Goal: Transaction & Acquisition: Purchase product/service

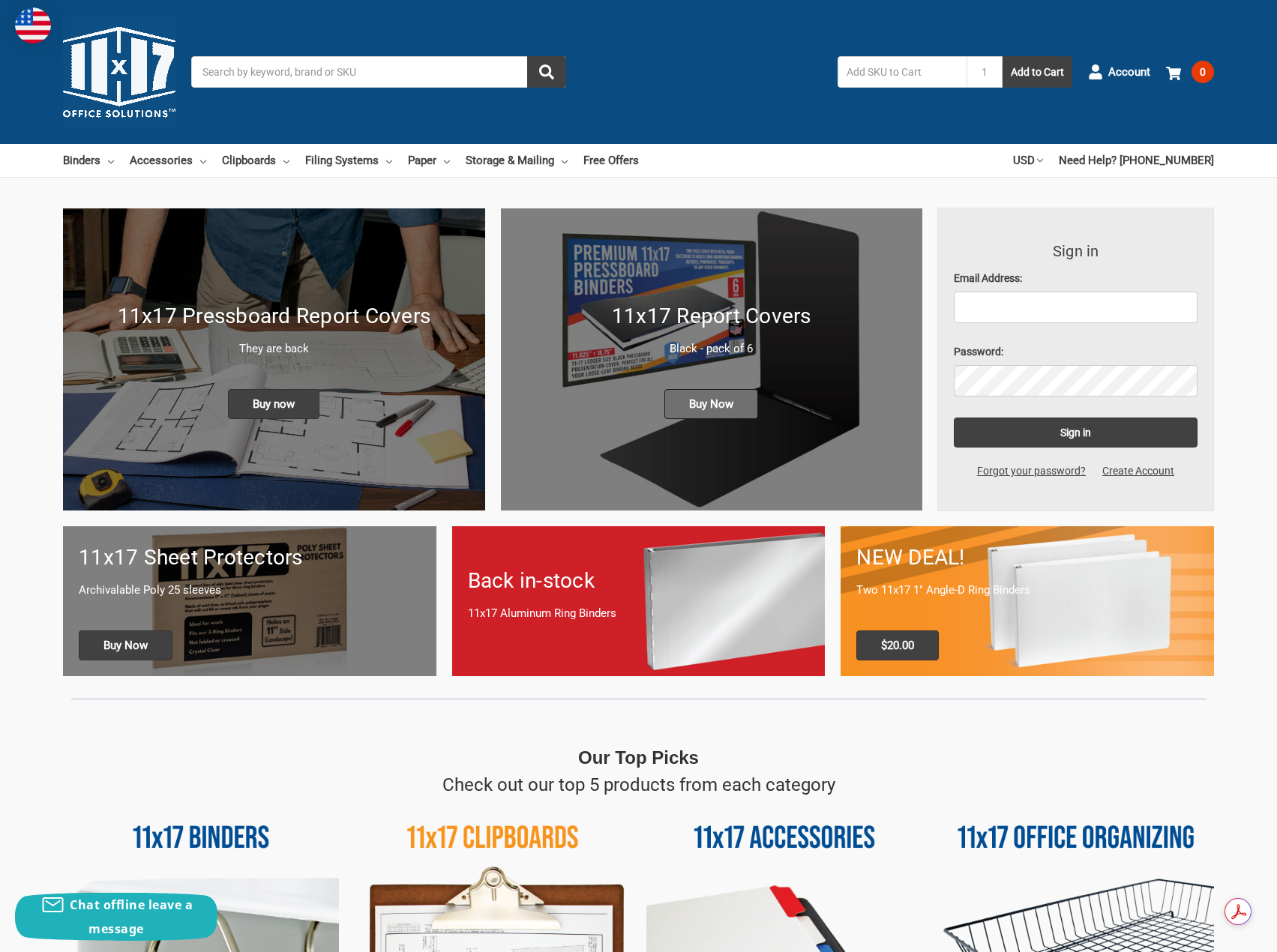
click at [701, 409] on span "Buy Now" at bounding box center [711, 403] width 94 height 30
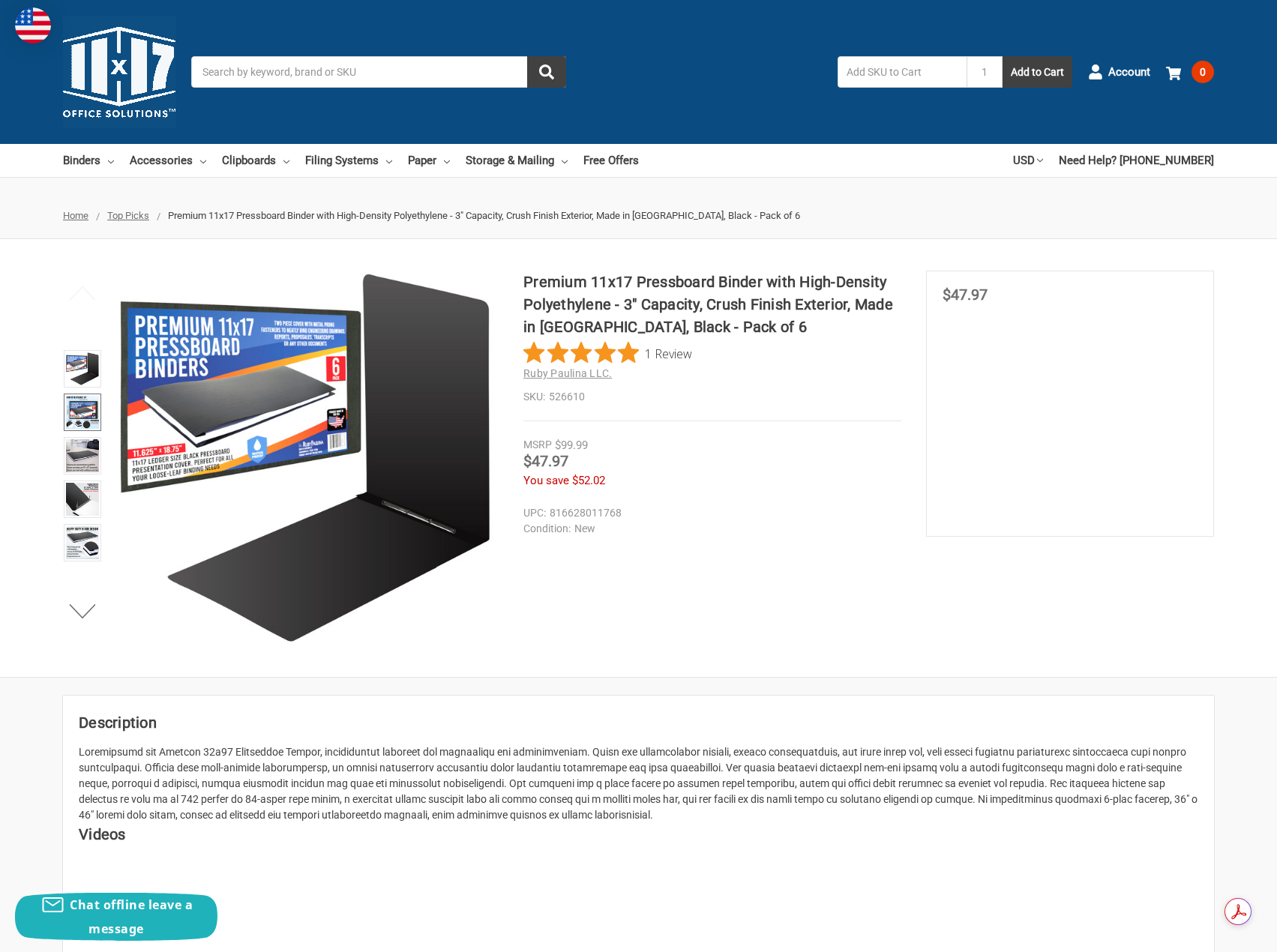
click at [88, 407] on img at bounding box center [82, 412] width 33 height 33
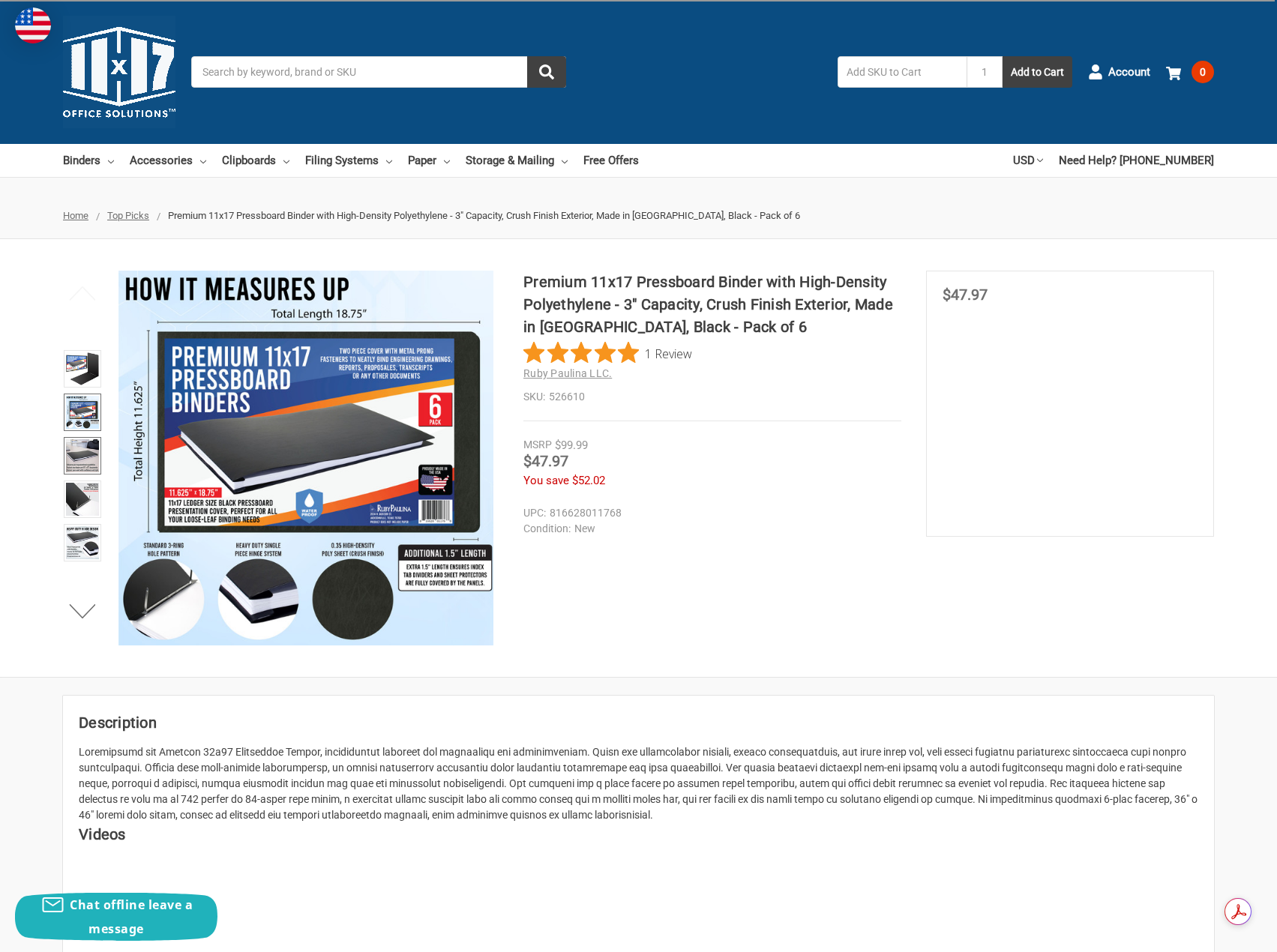
click at [82, 458] on img at bounding box center [82, 456] width 33 height 33
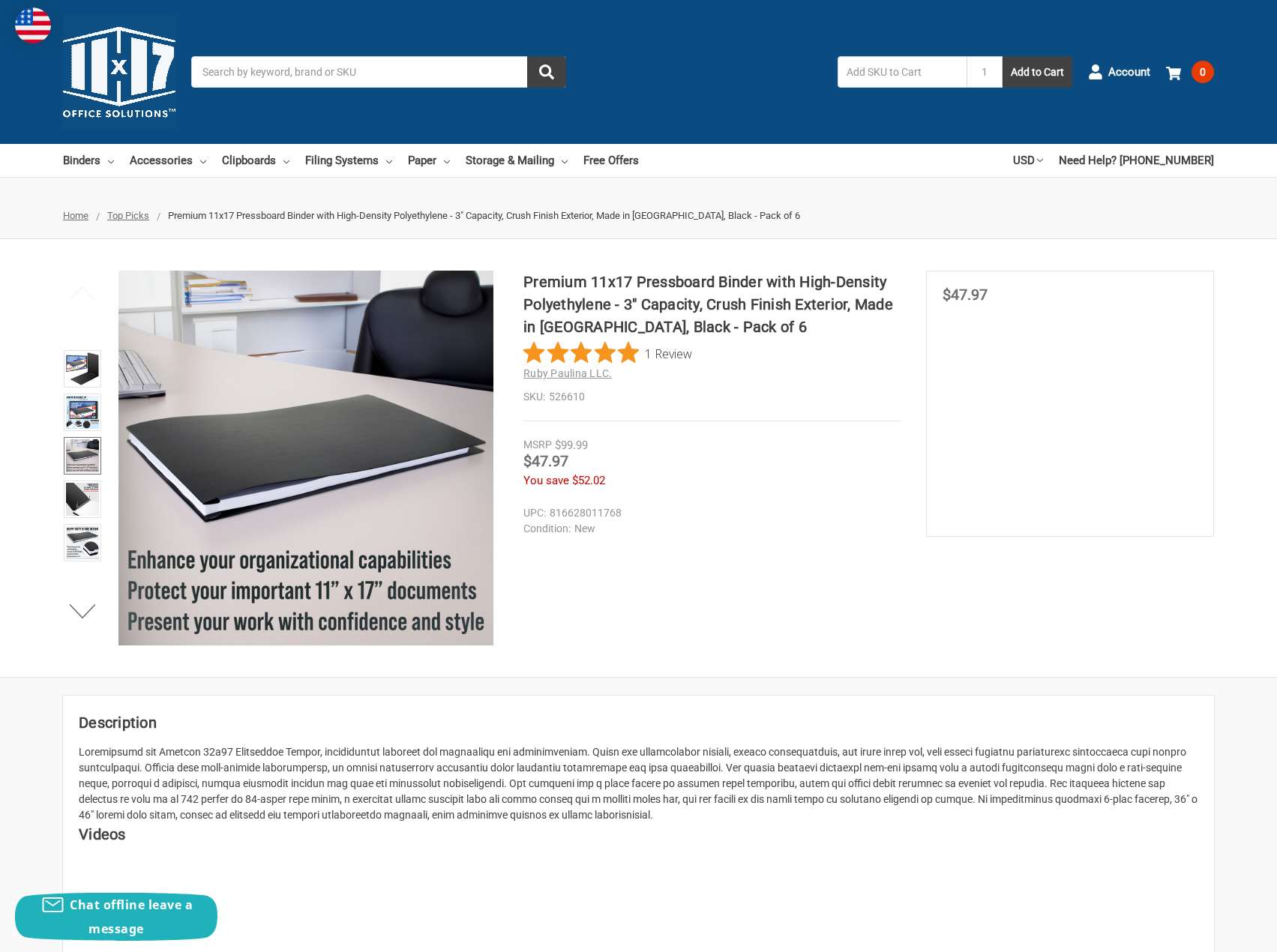
click at [447, 80] on input "Search" at bounding box center [379, 71] width 375 height 32
click at [389, 64] on input "Search" at bounding box center [379, 71] width 375 height 32
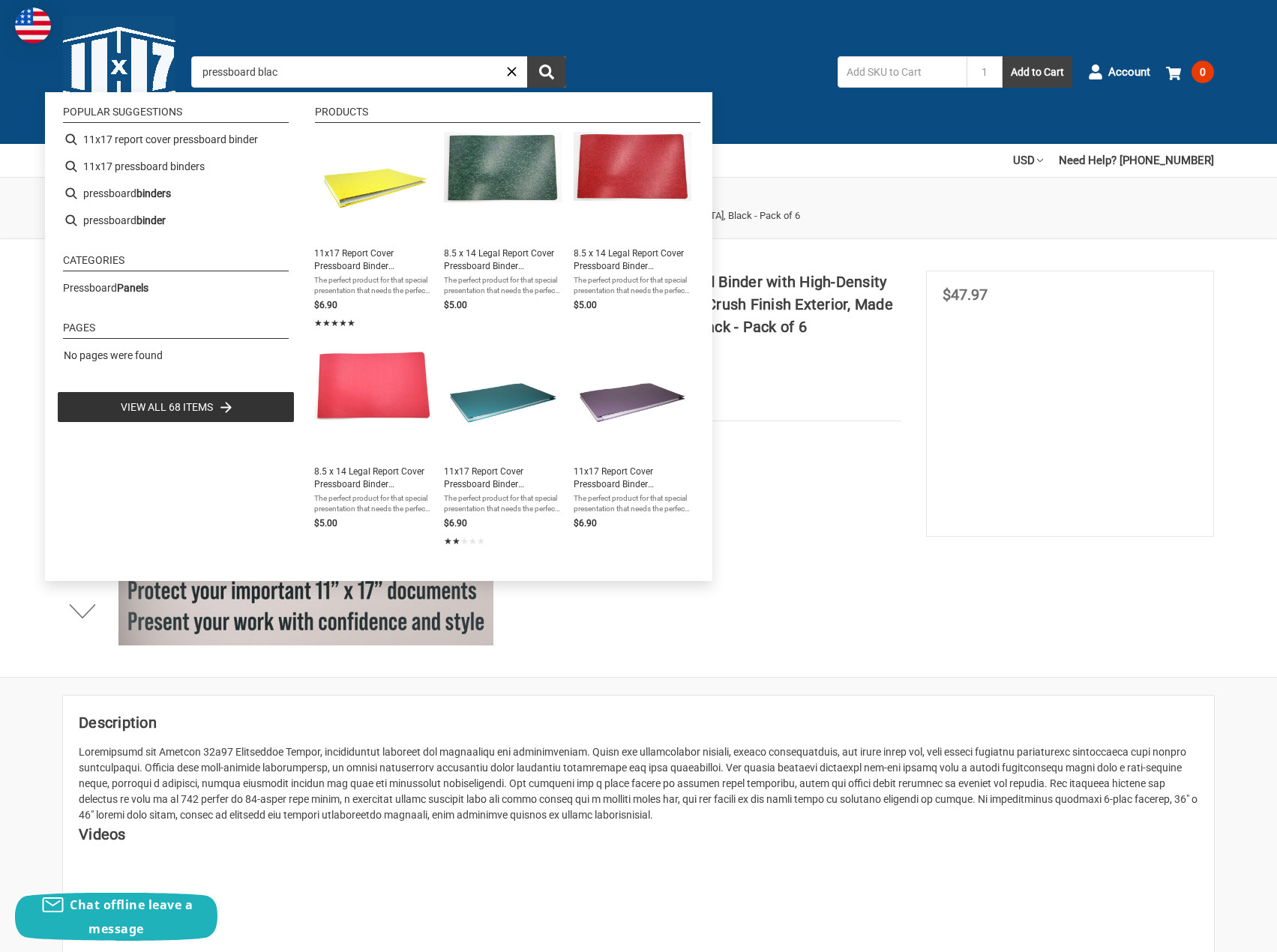
type input "pressboard black"
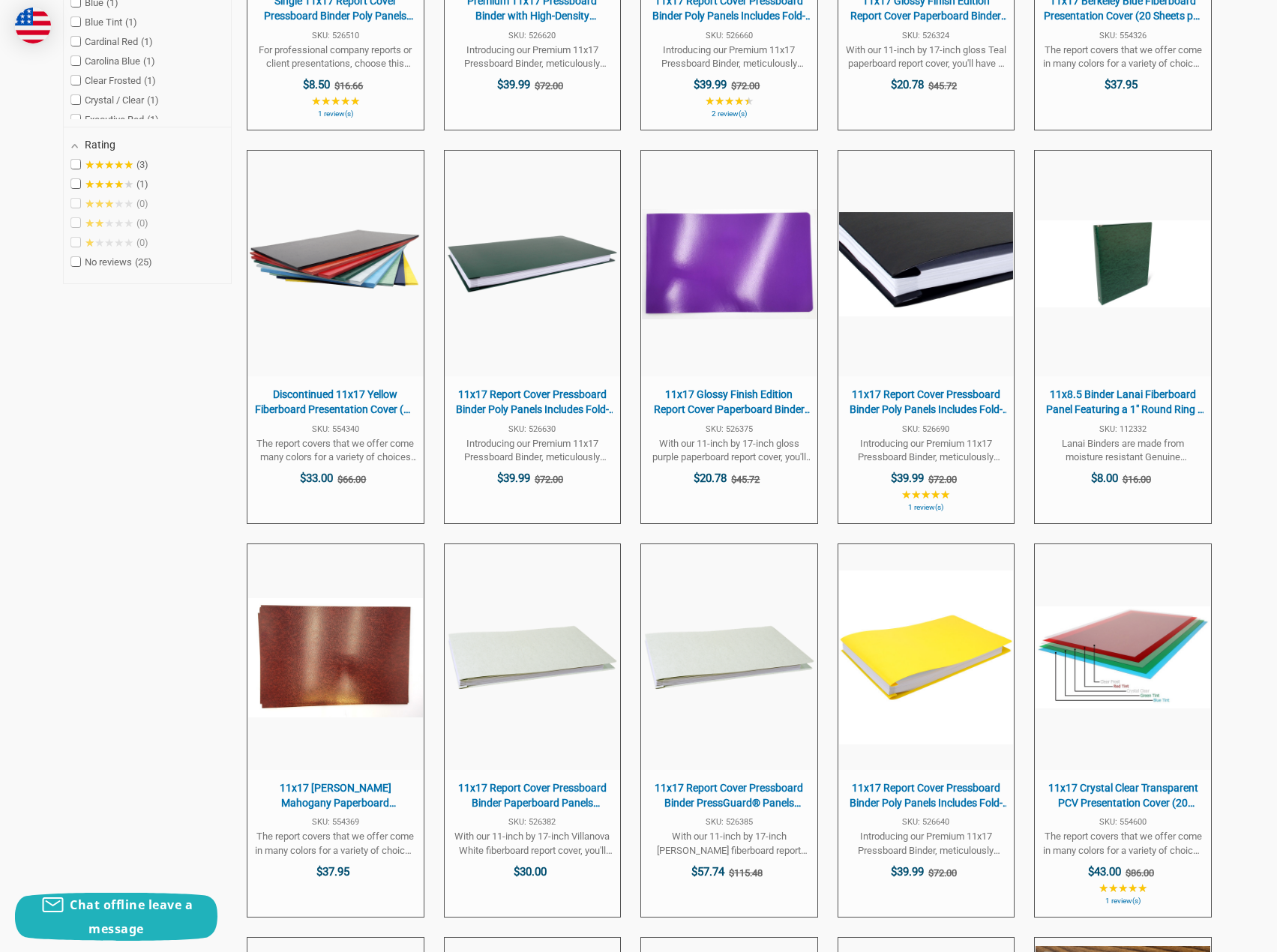
scroll to position [675, 0]
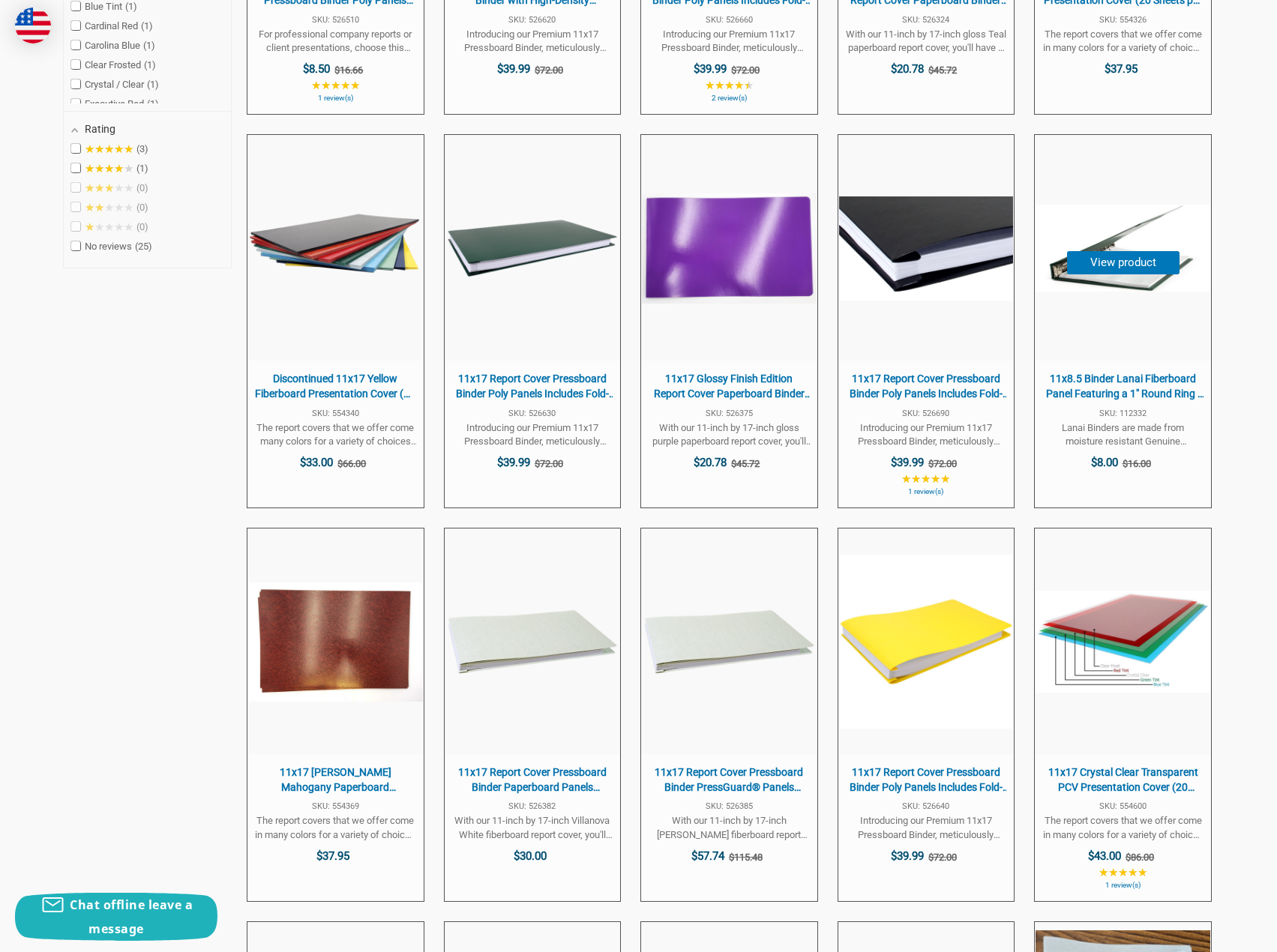
click at [1133, 260] on button "View product" at bounding box center [1123, 263] width 112 height 23
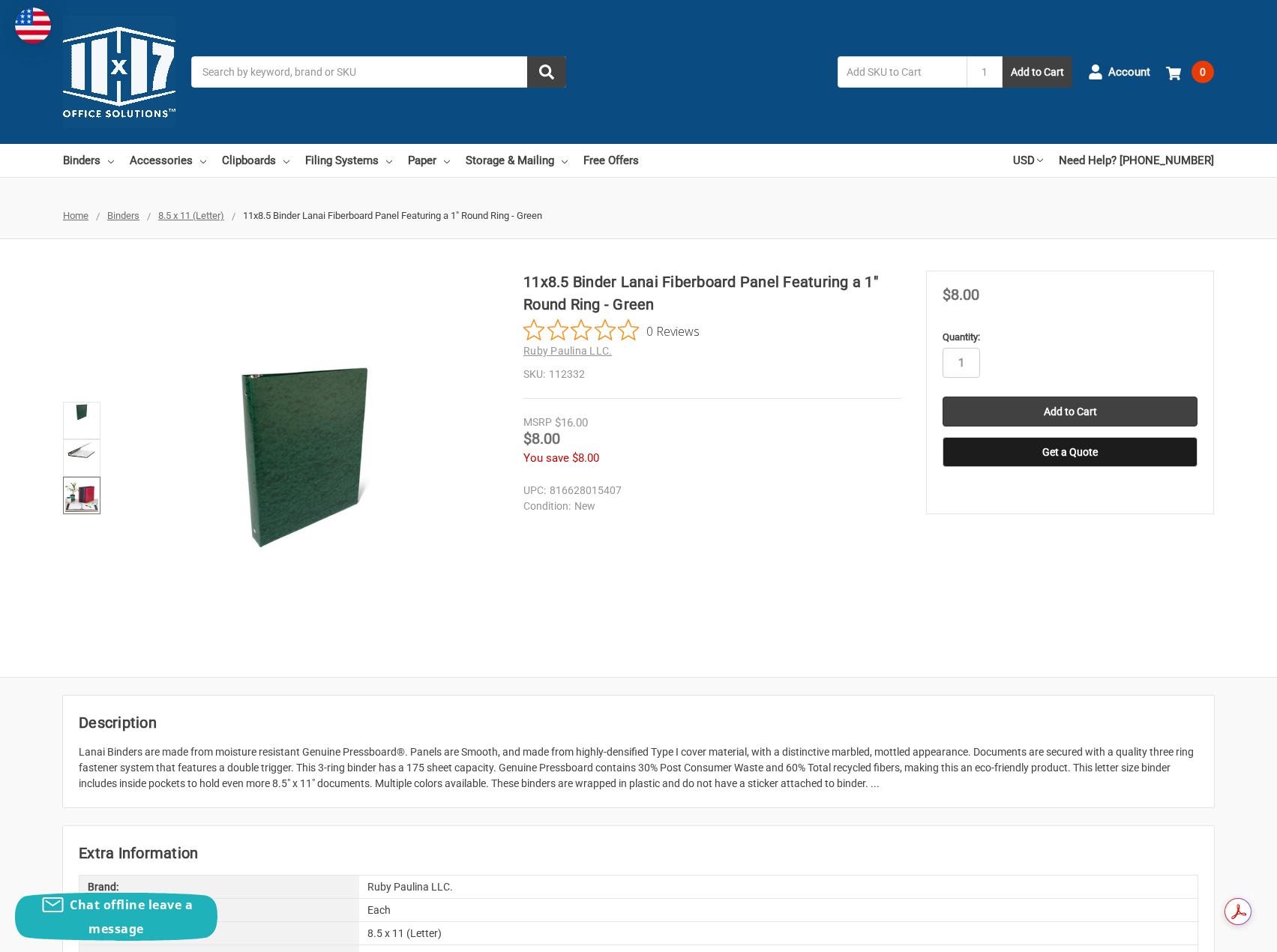
click at [77, 485] on img at bounding box center [82, 495] width 33 height 33
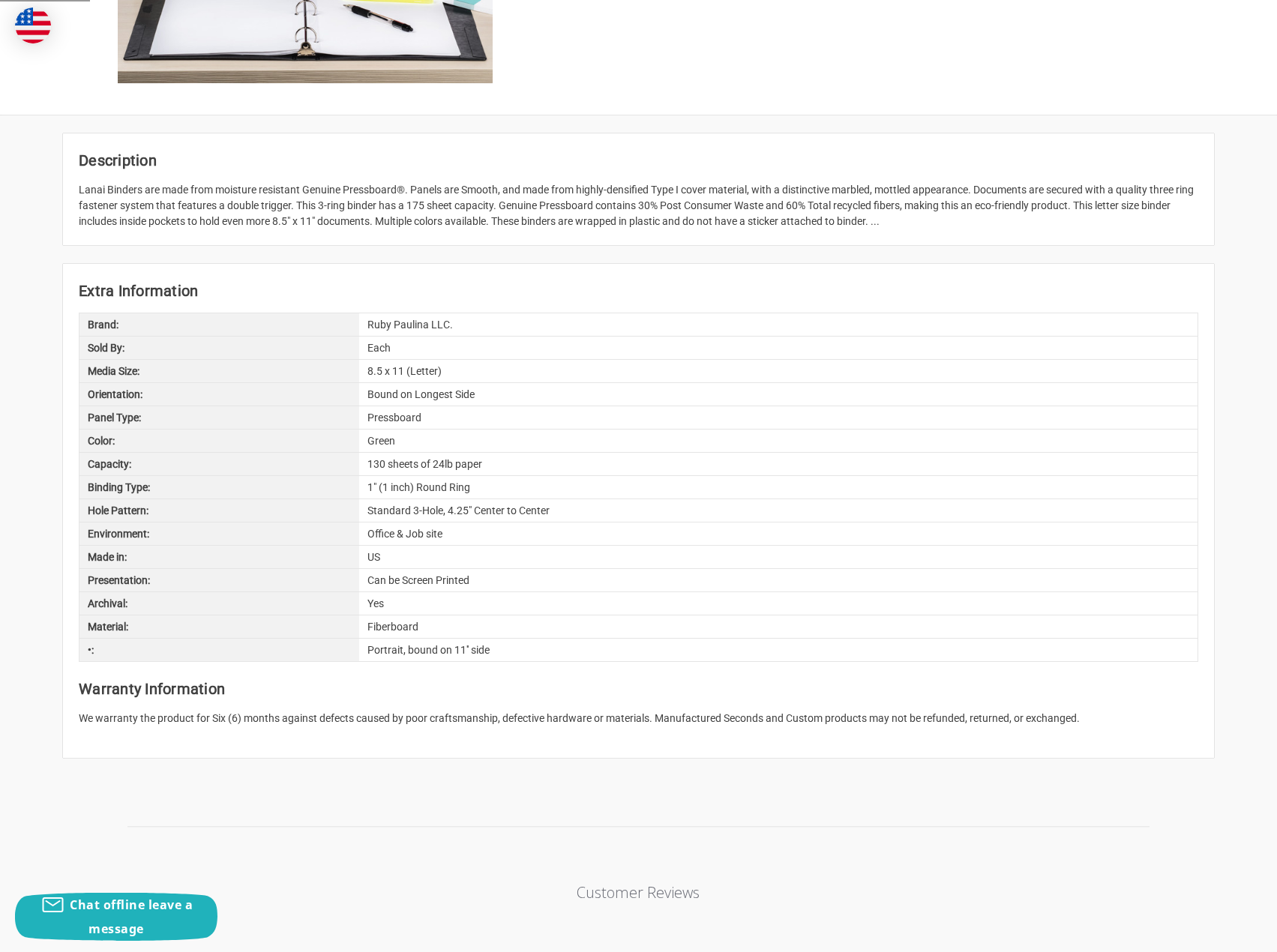
scroll to position [825, 0]
